Goal: Navigation & Orientation: Find specific page/section

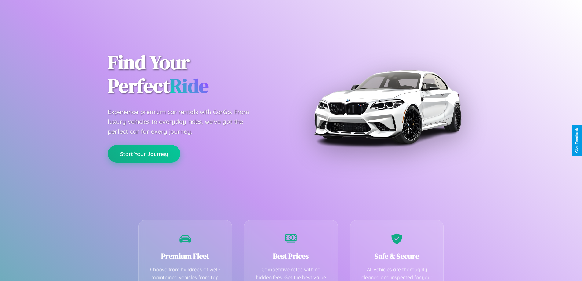
click at [144, 154] on button "Start Your Journey" at bounding box center [144, 154] width 72 height 18
click at [144, 153] on button "Start Your Journey" at bounding box center [144, 154] width 72 height 18
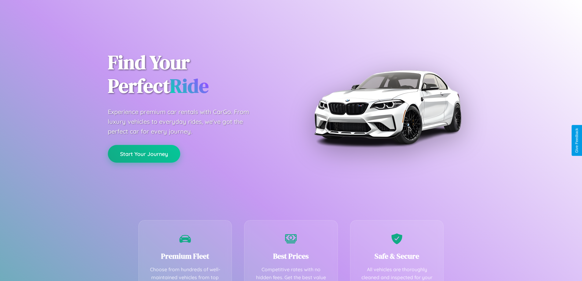
click at [144, 153] on button "Start Your Journey" at bounding box center [144, 154] width 72 height 18
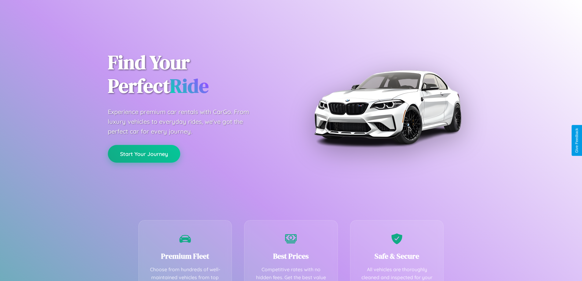
click at [144, 153] on button "Start Your Journey" at bounding box center [144, 154] width 72 height 18
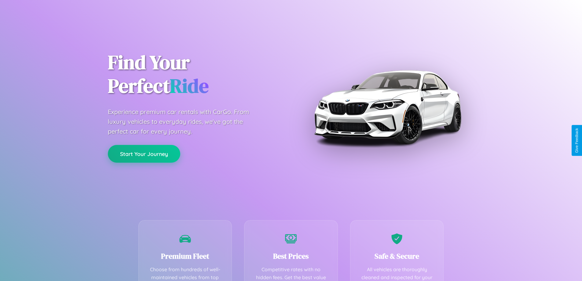
click at [144, 153] on button "Start Your Journey" at bounding box center [144, 154] width 72 height 18
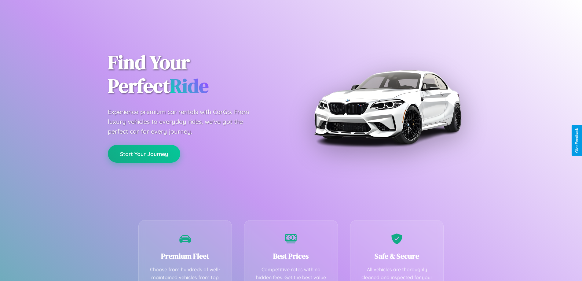
click at [144, 153] on button "Start Your Journey" at bounding box center [144, 154] width 72 height 18
